Goal: Task Accomplishment & Management: Use online tool/utility

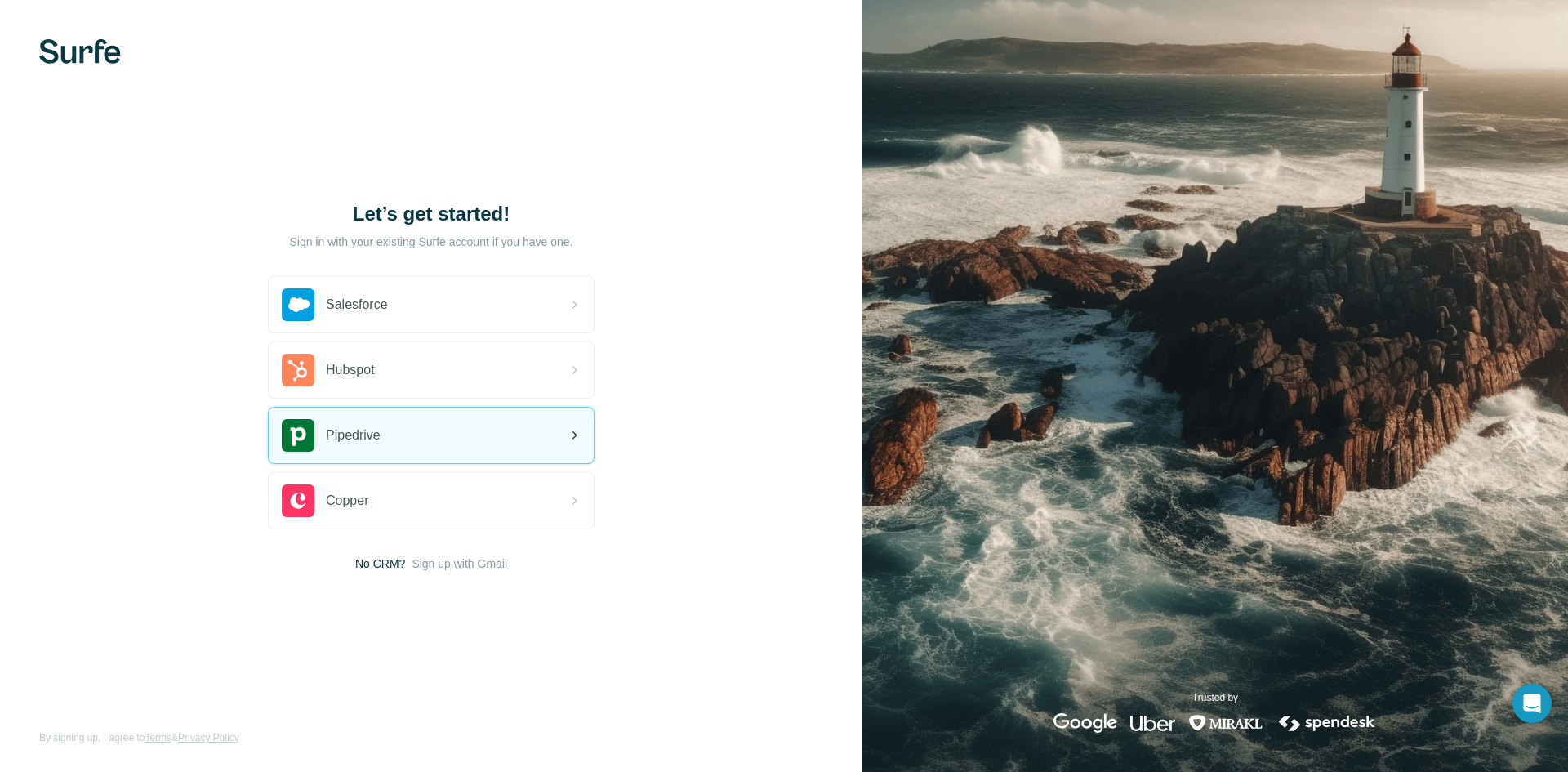
click at [410, 439] on div "Pipedrive" at bounding box center [431, 435] width 325 height 55
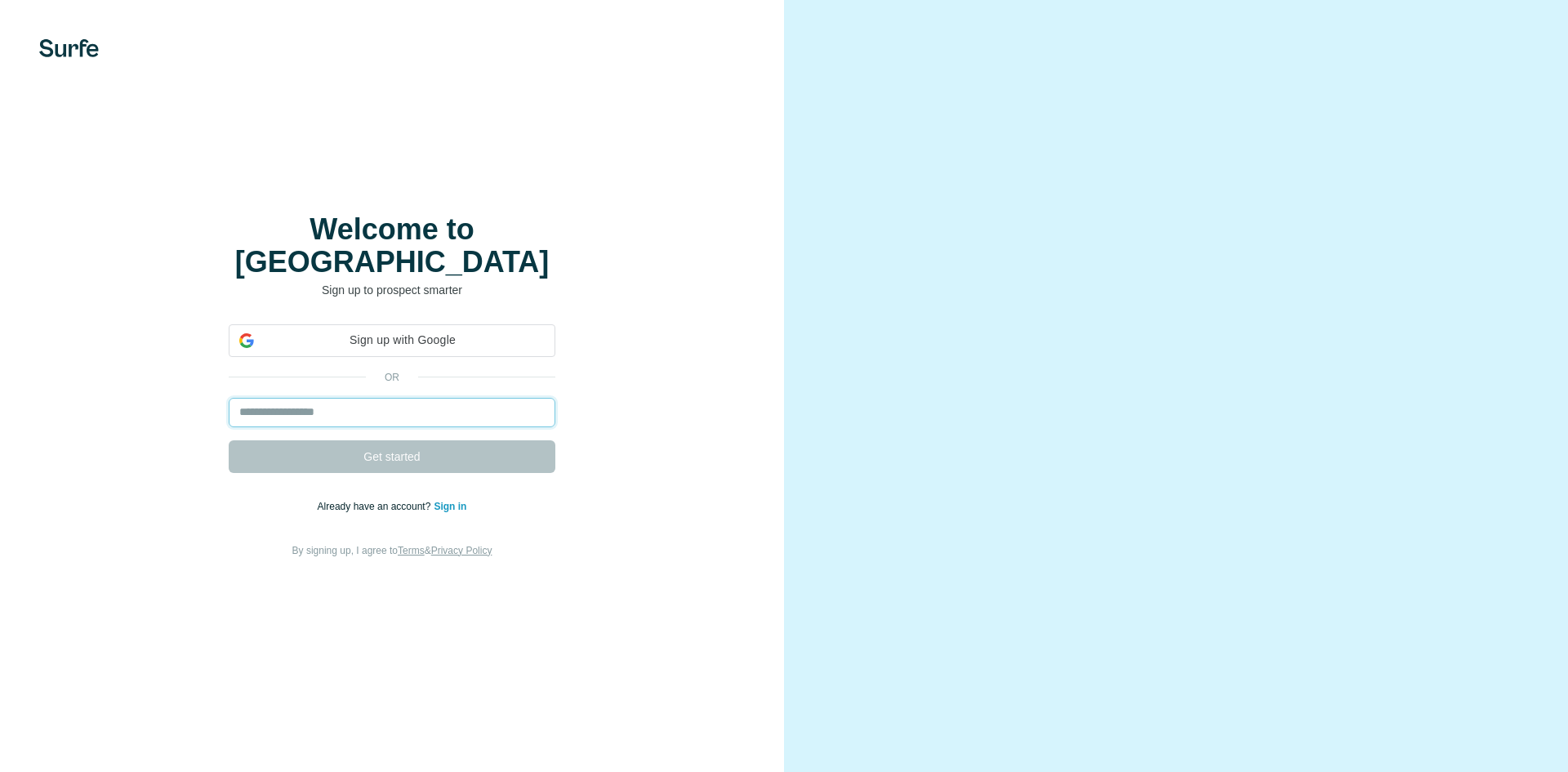
click at [390, 400] on input "email" at bounding box center [391, 412] width 327 height 29
click at [291, 398] on input "email" at bounding box center [391, 412] width 327 height 29
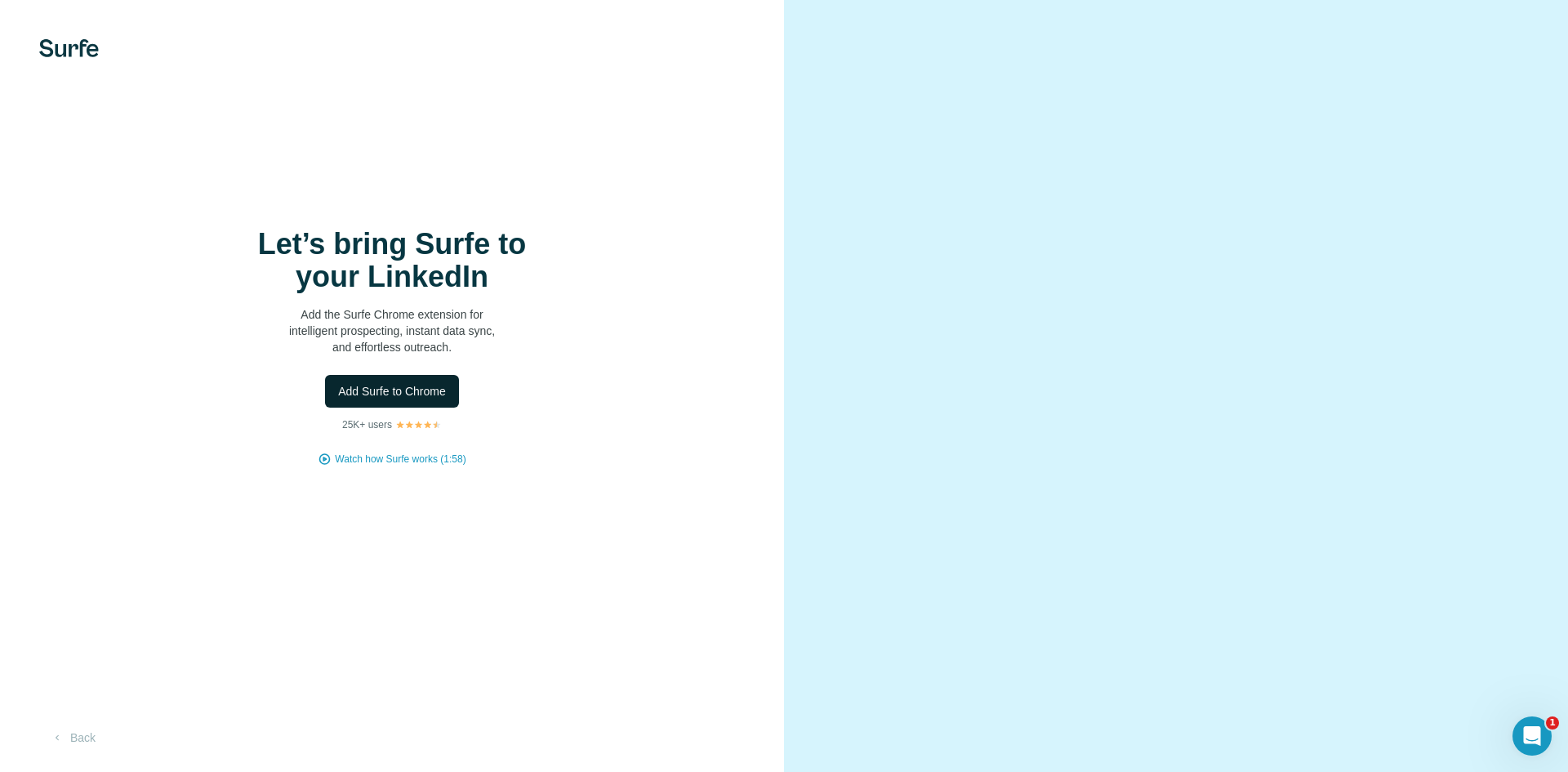
click at [434, 385] on span "Add Surfe to Chrome" at bounding box center [391, 391] width 108 height 16
